Goal: Navigation & Orientation: Find specific page/section

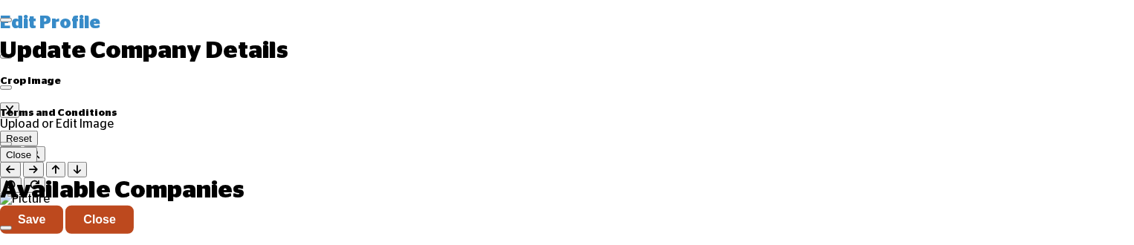
scroll to position [488, 0]
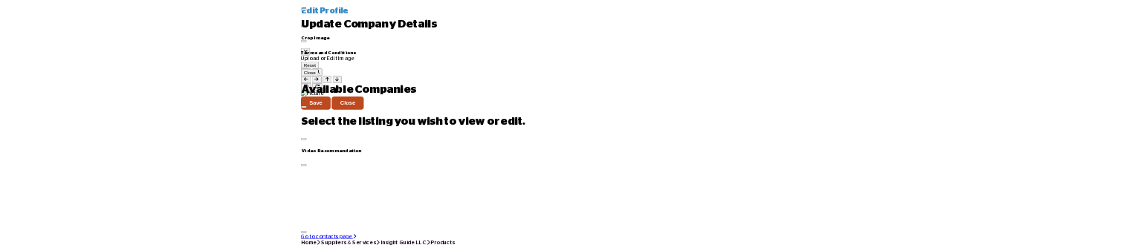
scroll to position [339, 0]
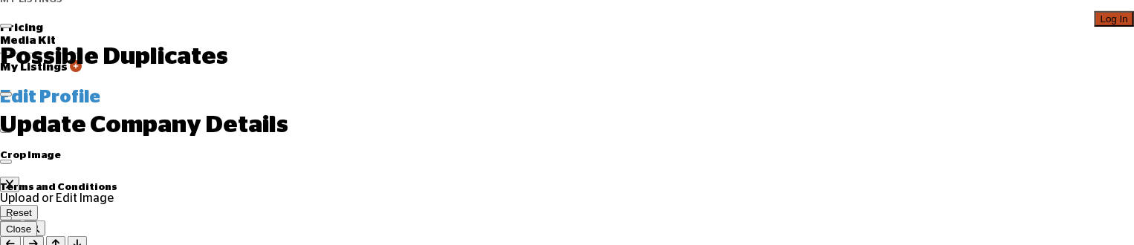
scroll to position [488, 0]
